Goal: Navigation & Orientation: Find specific page/section

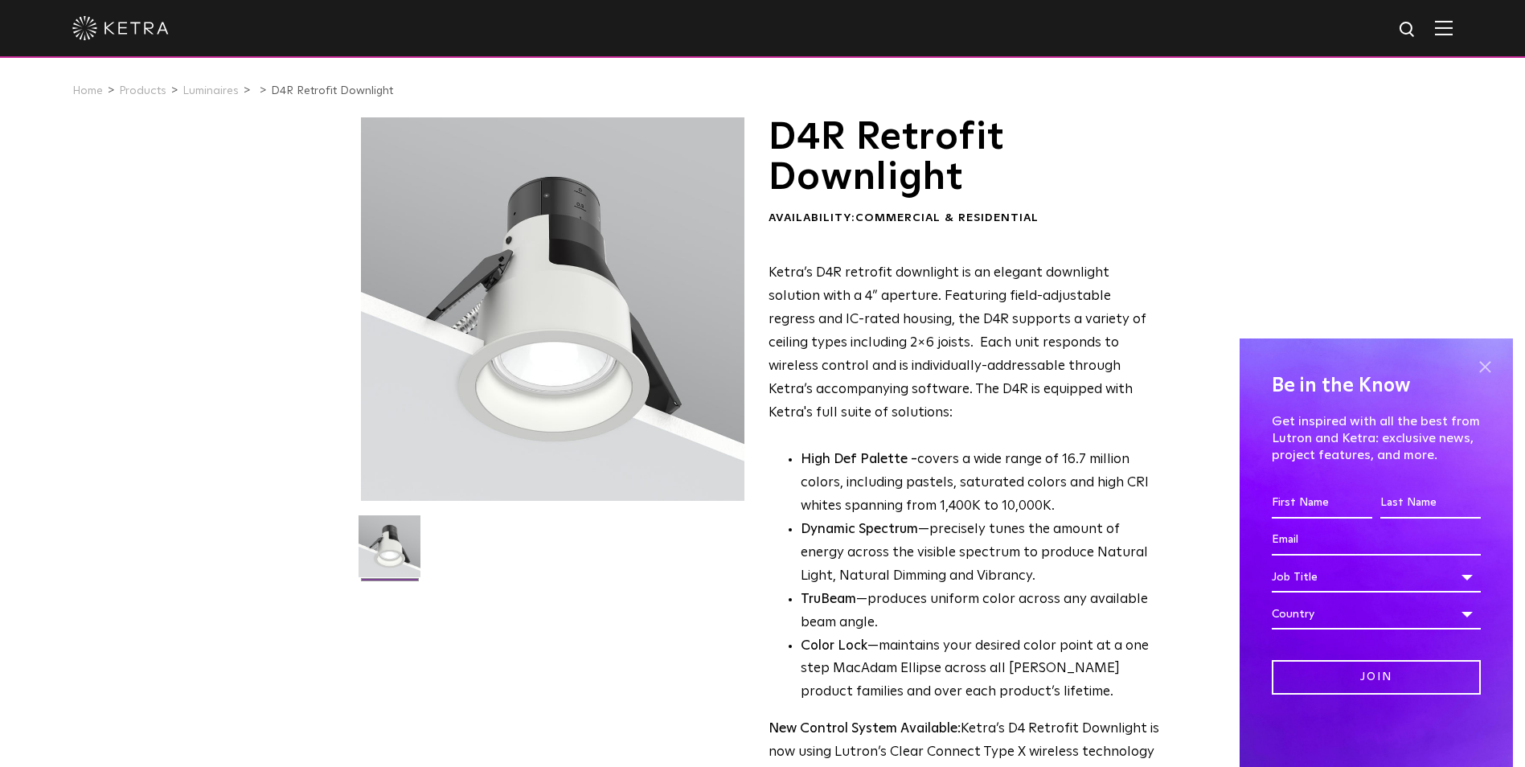
click at [1481, 360] on span at bounding box center [1484, 366] width 24 height 24
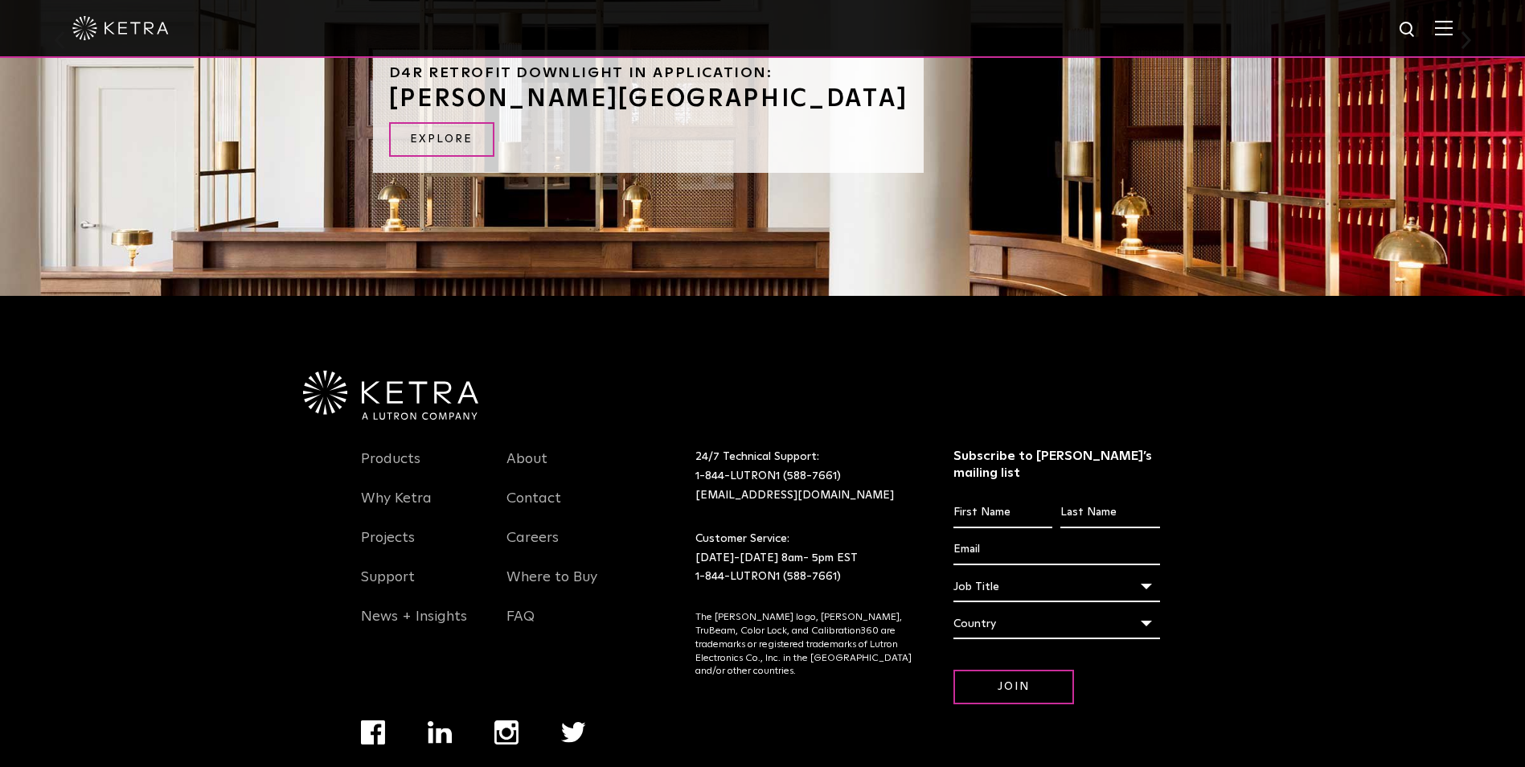
scroll to position [1231, 0]
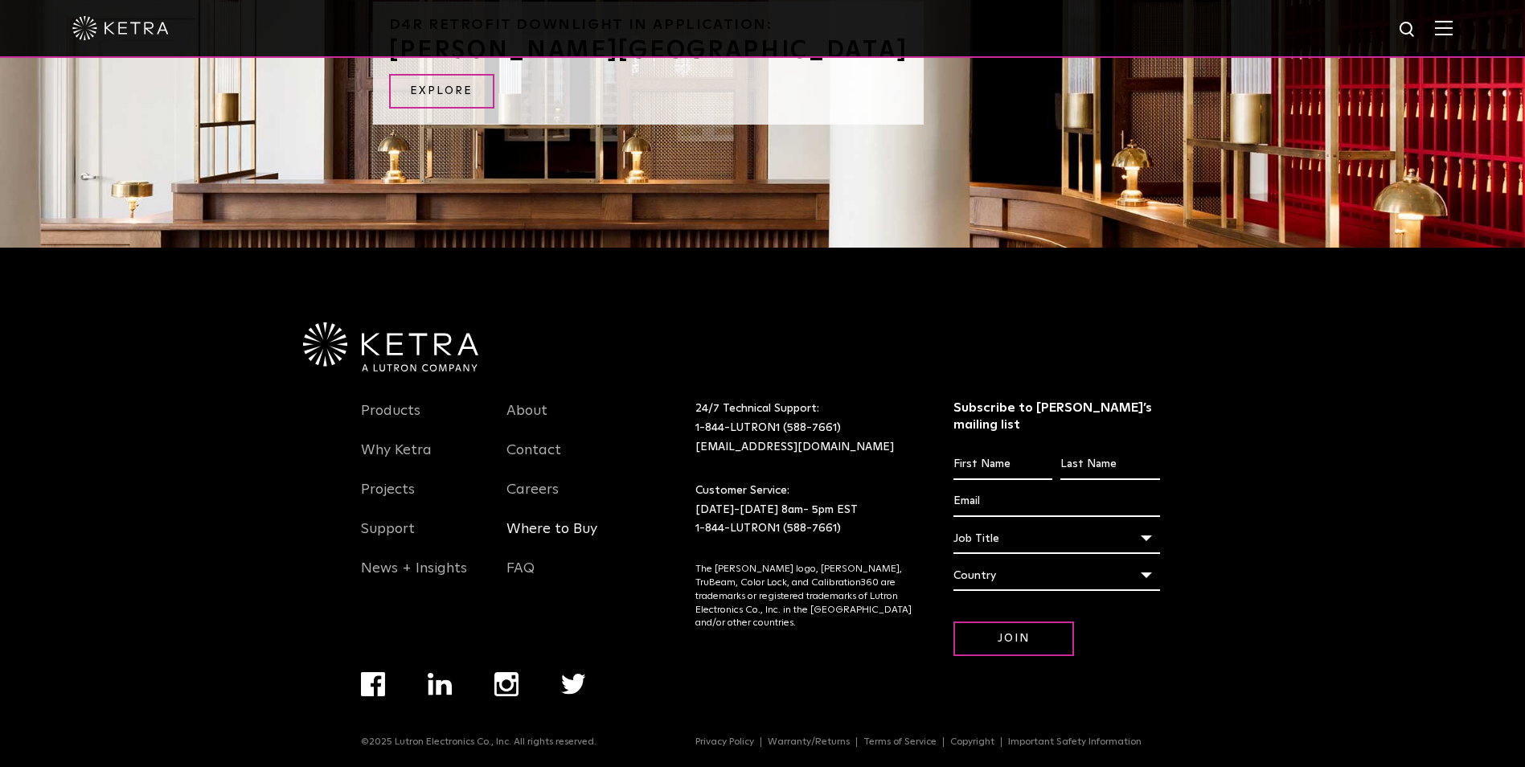
click at [570, 530] on link "Where to Buy" at bounding box center [551, 538] width 91 height 37
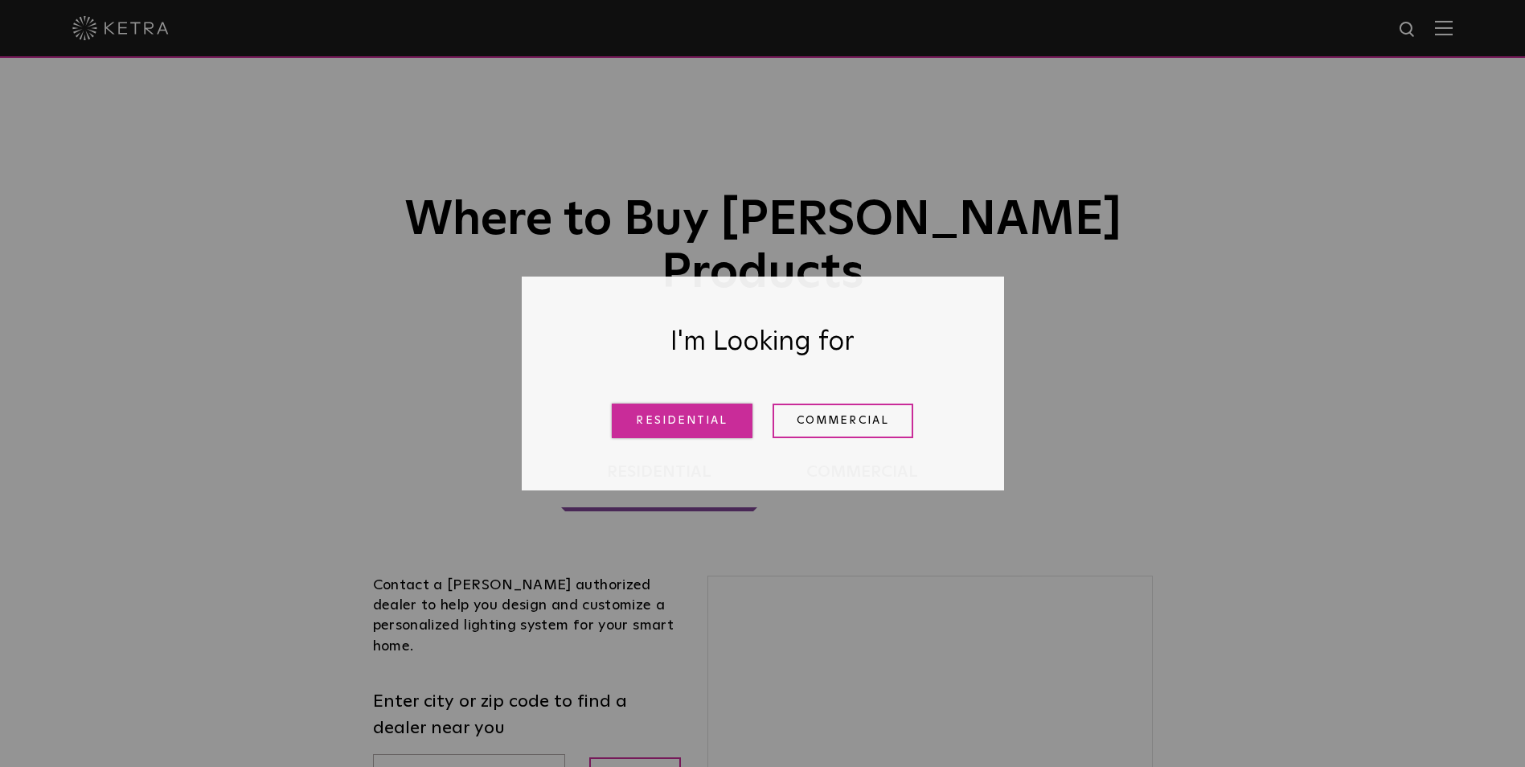
click at [708, 427] on link "Residential" at bounding box center [682, 420] width 141 height 35
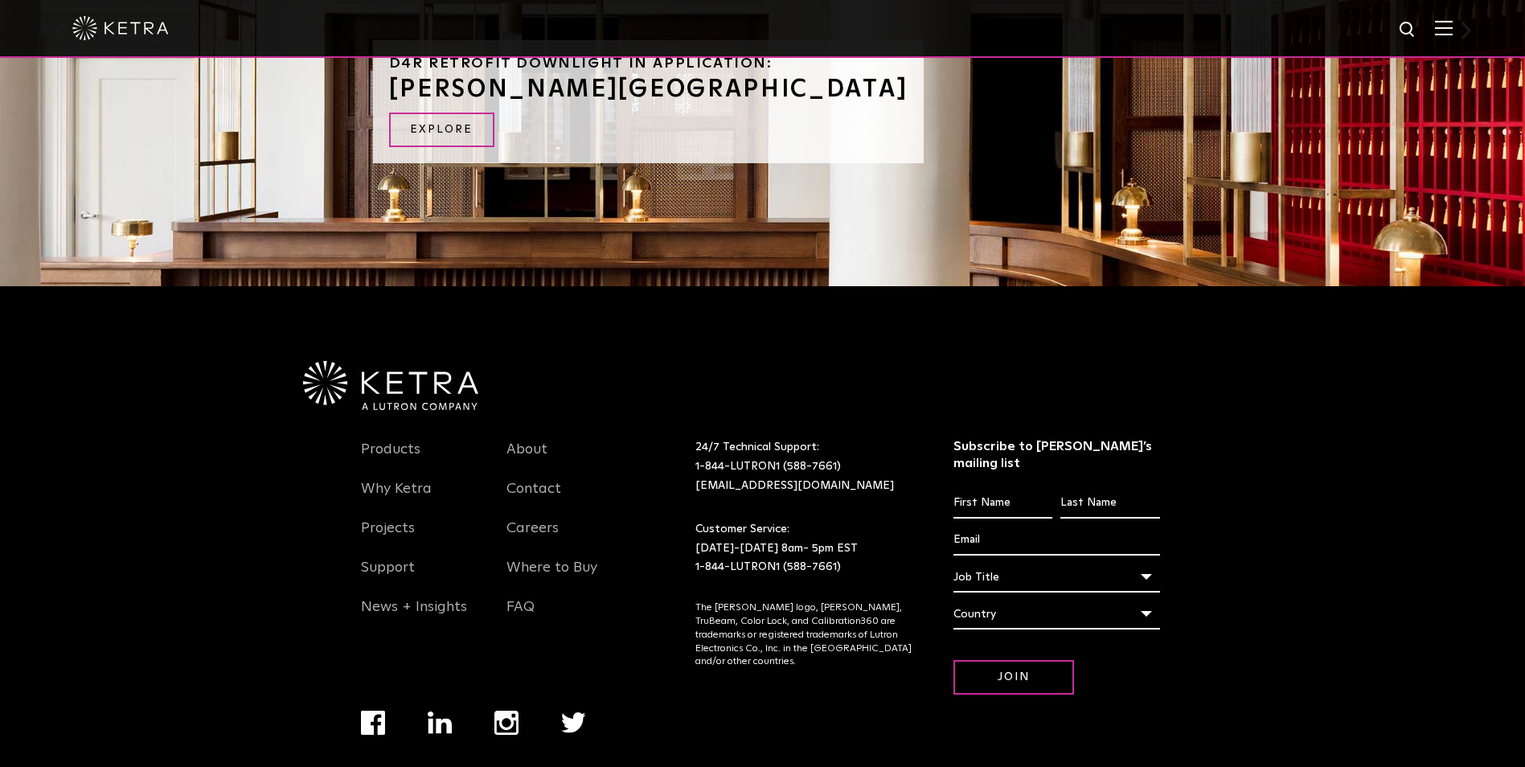
scroll to position [1231, 0]
